Goal: Transaction & Acquisition: Obtain resource

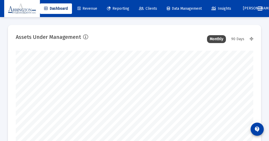
type input "[DATE]"
click at [237, 38] on div "90 Days" at bounding box center [237, 39] width 18 height 8
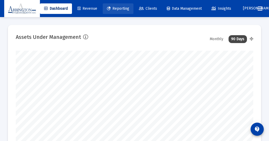
click at [120, 8] on span "Reporting" at bounding box center [118, 8] width 22 height 4
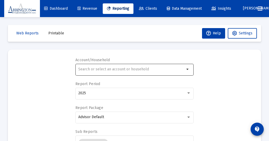
click at [134, 66] on div at bounding box center [131, 69] width 106 height 13
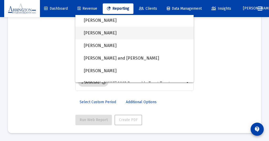
scroll to position [375, 0]
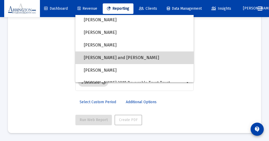
click at [114, 56] on span "[PERSON_NAME] and [PERSON_NAME]" at bounding box center [137, 57] width 106 height 13
type input "[PERSON_NAME] and [PERSON_NAME]"
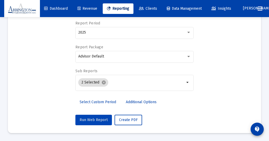
click at [92, 118] on span "Run Web Report" at bounding box center [94, 120] width 28 height 4
click at [130, 119] on span "Push to PDF" at bounding box center [129, 120] width 20 height 4
click at [128, 119] on span "Push to PDF" at bounding box center [129, 120] width 20 height 4
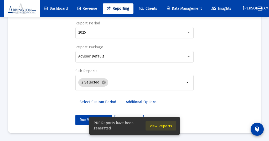
click at [162, 126] on span "View Reports" at bounding box center [161, 126] width 22 height 4
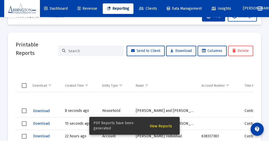
click at [42, 110] on span "Download" at bounding box center [41, 111] width 17 height 4
